Goal: Task Accomplishment & Management: Complete application form

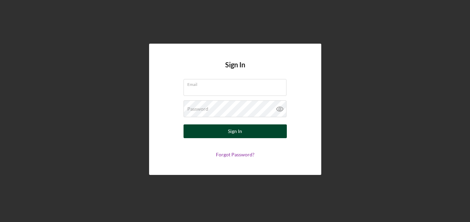
type input "[EMAIL_ADDRESS][DOMAIN_NAME]"
click at [227, 132] on button "Sign In" at bounding box center [234, 132] width 103 height 14
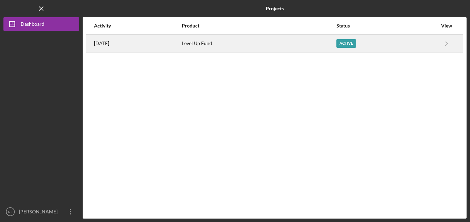
click at [346, 42] on div "Active" at bounding box center [346, 43] width 20 height 9
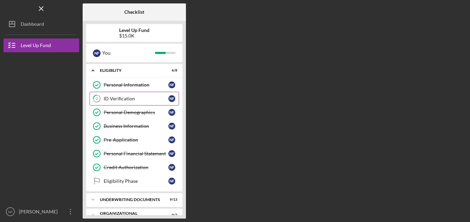
click at [113, 97] on div "ID Verification" at bounding box center [136, 99] width 65 height 6
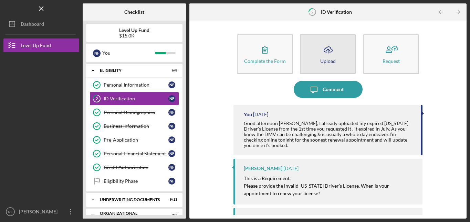
click at [327, 70] on button "Icon/Upload Upload" at bounding box center [328, 54] width 56 height 40
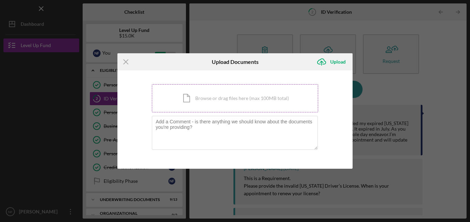
click at [229, 101] on div "Icon/Document Browse or drag files here (max 100MB total) Tap to choose files o…" at bounding box center [235, 98] width 166 height 28
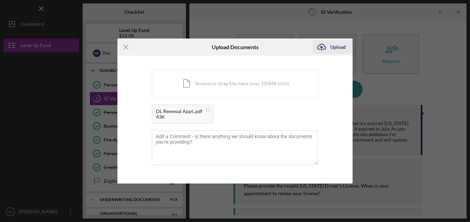
click at [334, 43] on div "Upload" at bounding box center [337, 47] width 15 height 14
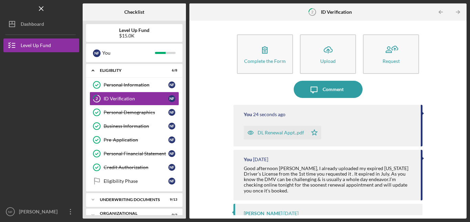
drag, startPoint x: 182, startPoint y: 105, endPoint x: 181, endPoint y: 135, distance: 30.3
click at [181, 135] on div "Level Up Fund $15.0K N F You Icon/Expander Eligiblity 6 / 8 Personal Informatio…" at bounding box center [134, 120] width 103 height 198
click at [455, 10] on icon "Icon/Table Pagination Arrow" at bounding box center [457, 11] width 15 height 15
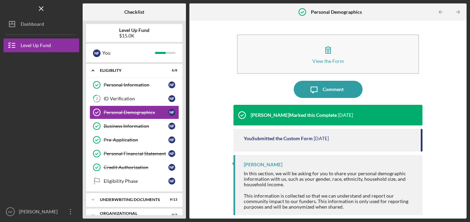
click at [455, 10] on icon "Icon/Table Pagination Arrow" at bounding box center [457, 11] width 15 height 15
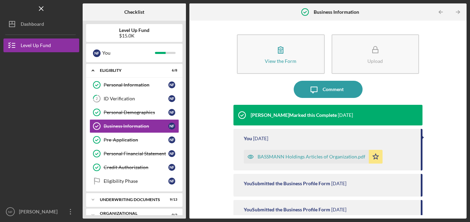
click at [455, 10] on icon "Icon/Table Pagination Arrow" at bounding box center [457, 11] width 15 height 15
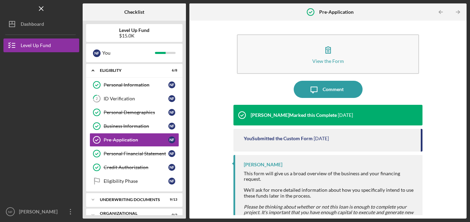
click at [455, 10] on icon "Icon/Table Pagination Arrow" at bounding box center [457, 11] width 15 height 15
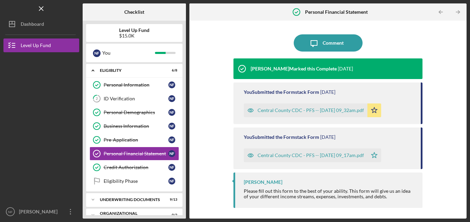
click at [455, 10] on icon "Icon/Table Pagination Arrow" at bounding box center [457, 11] width 15 height 15
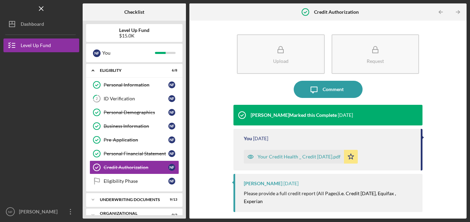
click at [455, 10] on icon "Icon/Table Pagination Arrow" at bounding box center [457, 11] width 15 height 15
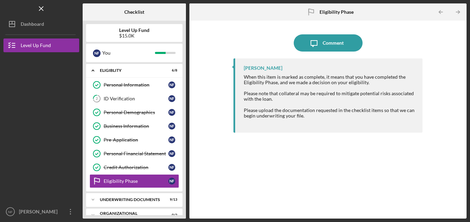
click at [455, 10] on icon "Icon/Table Pagination Arrow" at bounding box center [457, 11] width 15 height 15
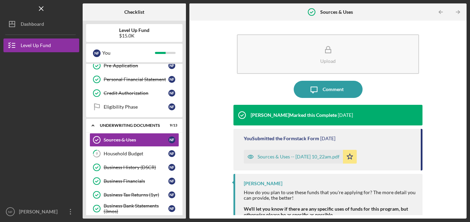
scroll to position [75, 0]
click at [455, 10] on icon "Icon/Table Pagination Arrow" at bounding box center [457, 11] width 15 height 15
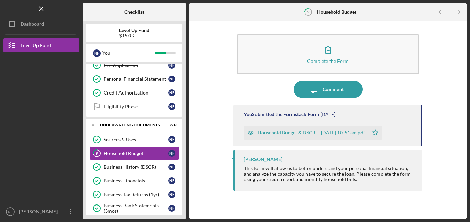
click at [455, 10] on icon "Icon/Table Pagination Arrow" at bounding box center [457, 11] width 15 height 15
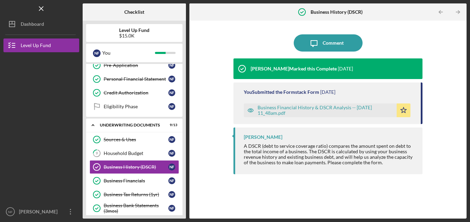
click at [455, 10] on icon "Icon/Table Pagination Arrow" at bounding box center [457, 11] width 15 height 15
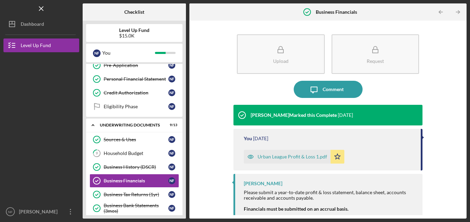
click at [455, 10] on icon "Icon/Table Pagination Arrow" at bounding box center [457, 11] width 15 height 15
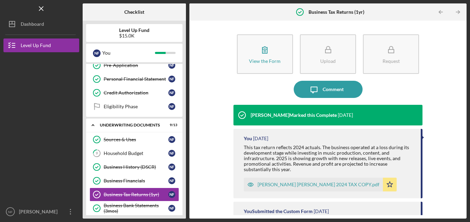
click at [455, 10] on icon "Icon/Table Pagination Arrow" at bounding box center [457, 11] width 15 height 15
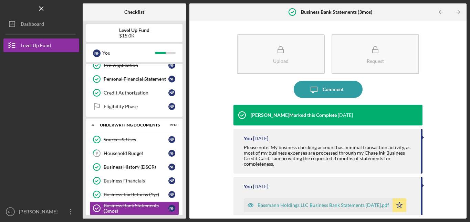
click at [455, 10] on icon "Icon/Table Pagination Arrow" at bounding box center [457, 11] width 15 height 15
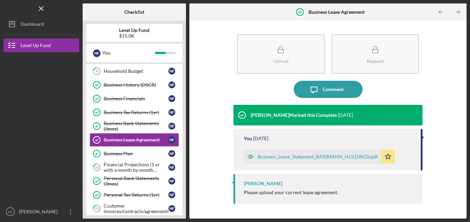
scroll to position [157, 0]
click at [455, 10] on icon "Icon/Table Pagination Arrow" at bounding box center [457, 11] width 15 height 15
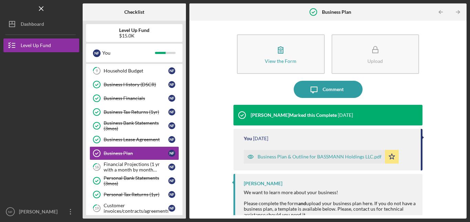
click at [455, 10] on icon "Icon/Table Pagination Arrow" at bounding box center [457, 11] width 15 height 15
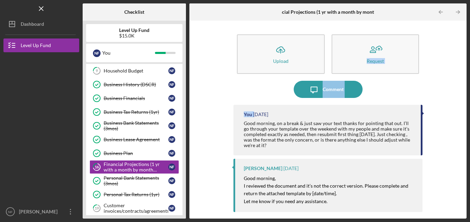
drag, startPoint x: 461, startPoint y: 59, endPoint x: 466, endPoint y: 102, distance: 43.4
click at [466, 102] on div "Icon/Upload Upload Request Icon/Message Comment You [DATE] Good morning, on a b…" at bounding box center [327, 120] width 277 height 198
click at [438, 78] on div "Icon/Upload Upload Request Icon/Message Comment You [DATE] Good morning, on a b…" at bounding box center [328, 119] width 270 height 191
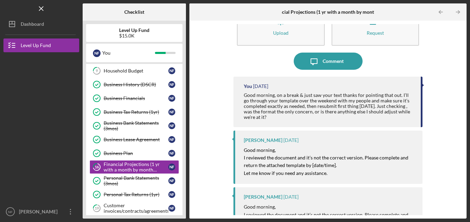
scroll to position [29, 0]
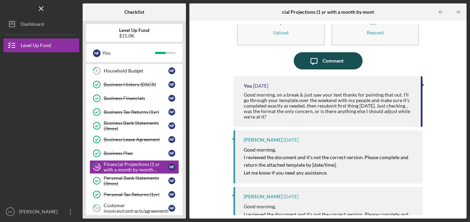
click at [332, 60] on div "Comment" at bounding box center [332, 60] width 21 height 17
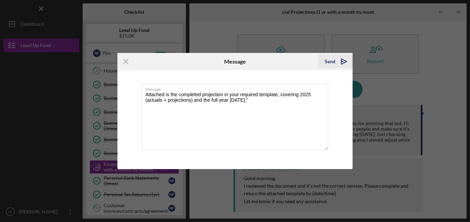
type textarea "Attached is the completed projection in your required template, covering 2025 (…"
click at [342, 60] on icon "Icon/icon-invite-send" at bounding box center [343, 61] width 17 height 17
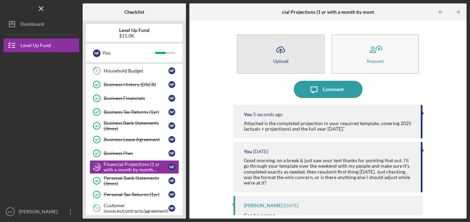
click at [279, 63] on div "Upload" at bounding box center [280, 61] width 15 height 5
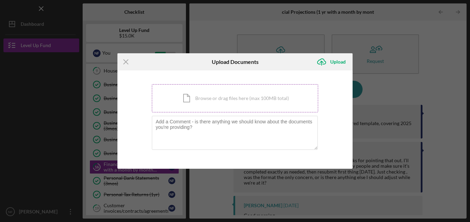
click at [220, 99] on div "Icon/Document Browse or drag files here (max 100MB total) Tap to choose files o…" at bounding box center [235, 98] width 166 height 28
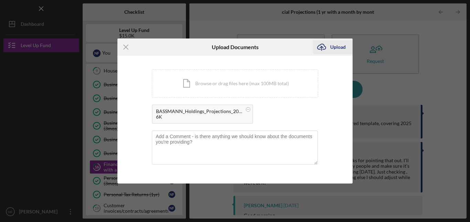
click at [338, 47] on div "Upload" at bounding box center [337, 47] width 15 height 14
